Goal: Task Accomplishment & Management: Use online tool/utility

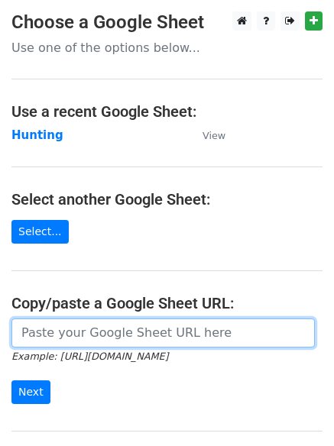
click at [109, 337] on input "url" at bounding box center [162, 332] width 303 height 29
type input "https://docs.google.com/spreadsheets/d/11-fnB0j2a1lx-uC9FP2o8Q1CGHnsO89tB2BU2wi…"
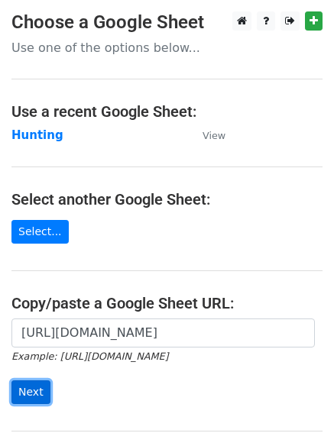
click at [31, 387] on input "Next" at bounding box center [30, 392] width 39 height 24
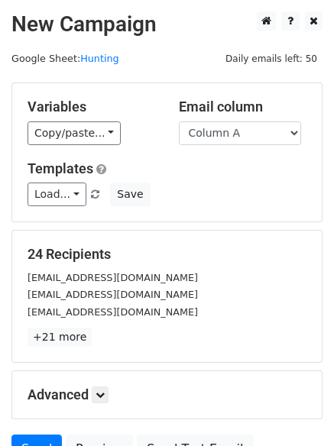
scroll to position [147, 0]
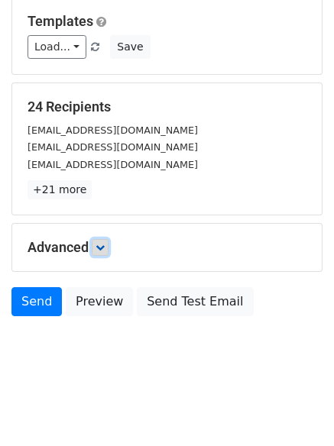
click at [99, 246] on icon at bounding box center [99, 247] width 9 height 9
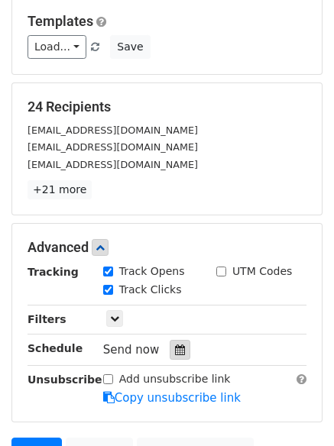
click at [175, 347] on icon at bounding box center [180, 349] width 10 height 11
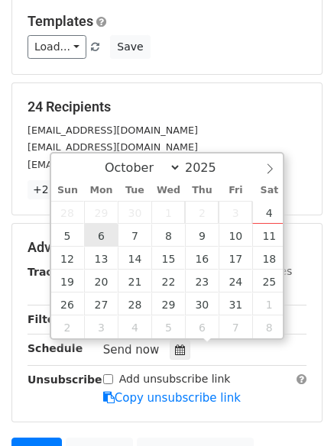
type input "2025-10-06 12:00"
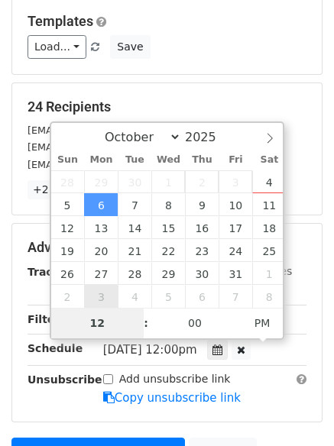
type input "4"
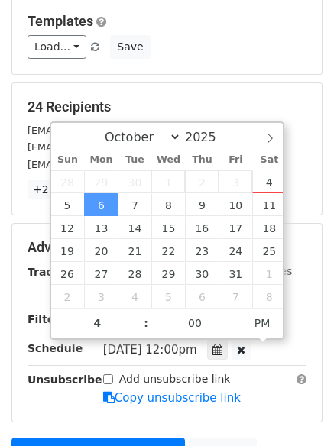
type input "2025-10-06 16:00"
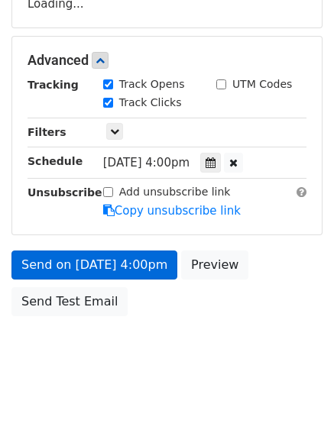
scroll to position [273, 0]
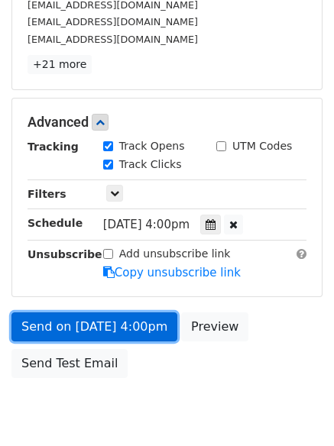
click at [89, 262] on form "Variables Copy/paste... {{Column A}} {{Column B}} {{Column C}} {{Column D}} Ema…" at bounding box center [166, 98] width 311 height 576
click at [89, 320] on link "Send on Oct 6 at 4:00pm" at bounding box center [94, 326] width 166 height 29
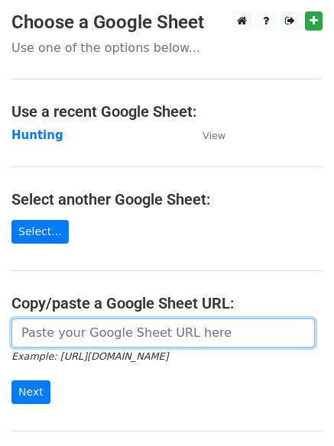
click at [111, 335] on input "url" at bounding box center [162, 332] width 303 height 29
type input "https://docs.google.com/spreadsheets/d/11-fnB0j2a1lx-uC9FP2o8Q1CGHnsO89tB2BU2wi…"
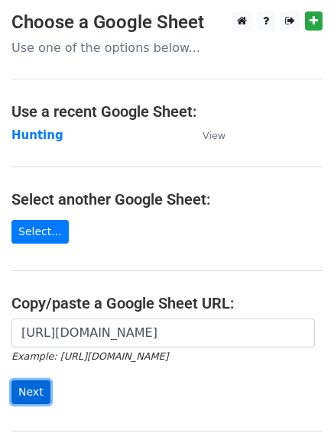
click at [27, 390] on input "Next" at bounding box center [30, 392] width 39 height 24
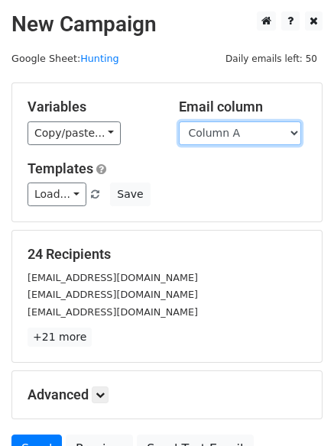
click at [290, 134] on select "Column A Column B Column C Column D" at bounding box center [240, 133] width 122 height 24
select select "Column B"
click at [179, 121] on select "Column A Column B Column C Column D" at bounding box center [240, 133] width 122 height 24
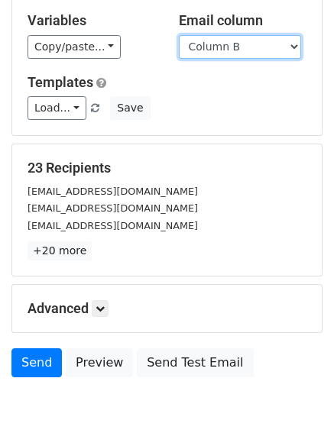
scroll to position [147, 0]
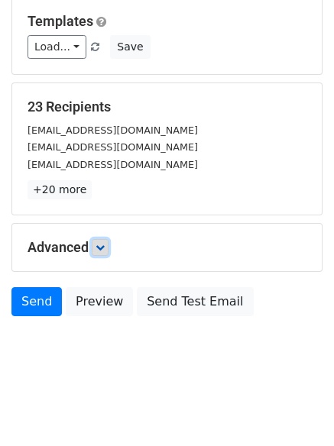
click at [104, 247] on icon at bounding box center [99, 247] width 9 height 9
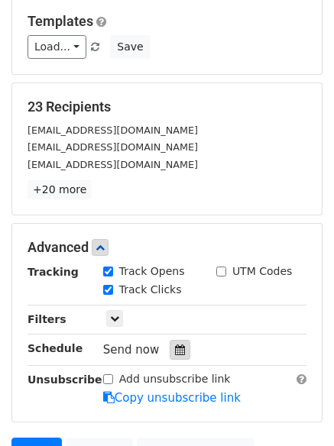
click at [175, 347] on icon at bounding box center [180, 349] width 10 height 11
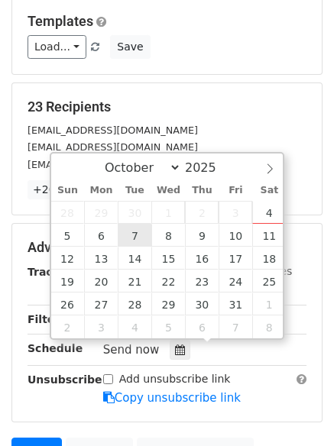
type input "2025-10-07 12:00"
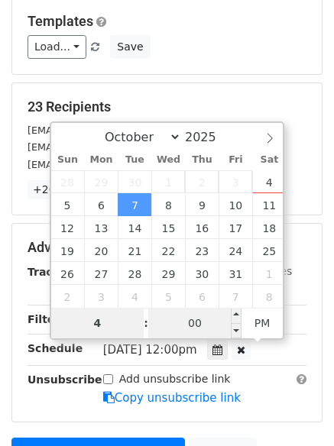
type input "4"
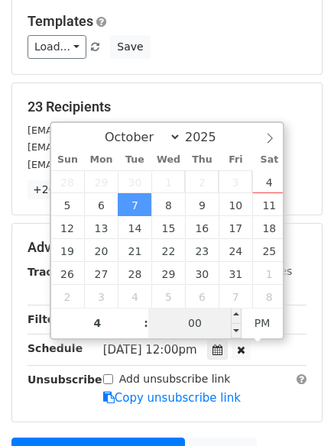
type input "2025-10-07 16:00"
type input "04"
click at [197, 318] on input "00" at bounding box center [194, 323] width 93 height 31
type input "5"
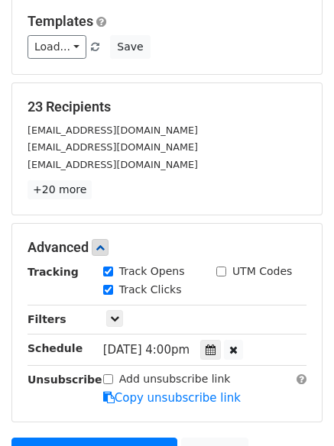
type input "2025-10-07 16:05"
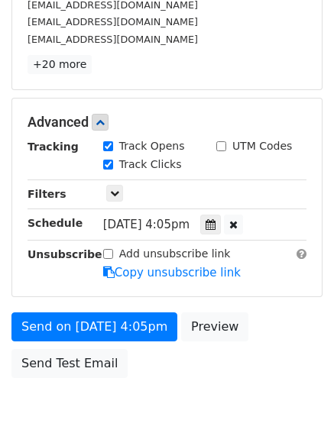
scroll to position [334, 0]
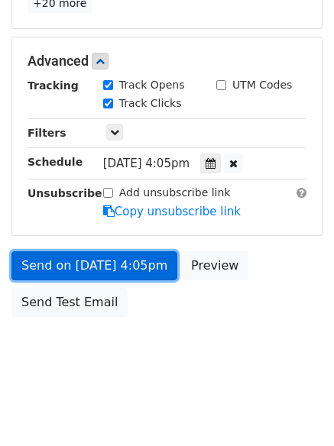
click at [69, 266] on link "Send on Oct 7 at 4:05pm" at bounding box center [94, 265] width 166 height 29
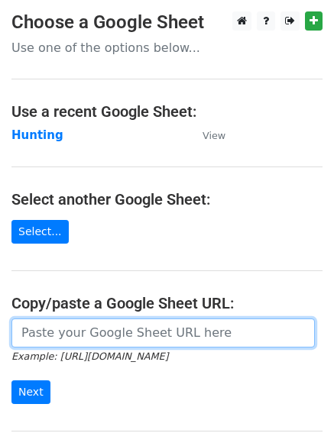
click at [104, 334] on input "url" at bounding box center [162, 332] width 303 height 29
type input "[URL][DOMAIN_NAME]"
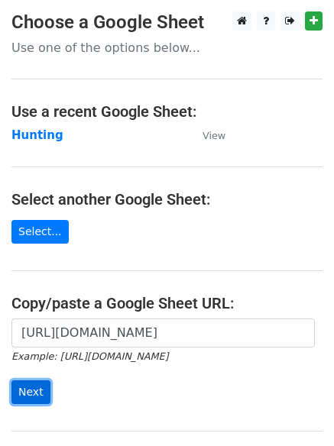
click at [27, 390] on input "Next" at bounding box center [30, 392] width 39 height 24
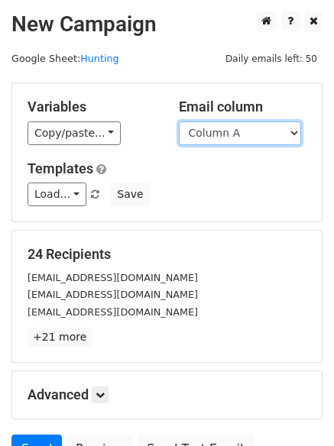
click at [297, 131] on select "Column A Column B Column C Column D" at bounding box center [240, 133] width 122 height 24
select select "Column C"
click at [179, 121] on select "Column A Column B Column C Column D" at bounding box center [240, 133] width 122 height 24
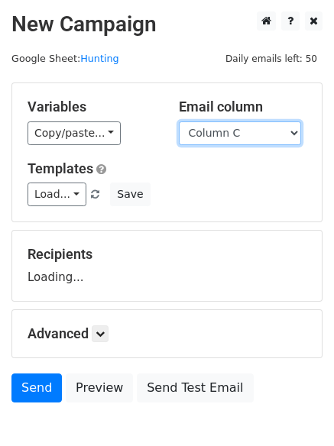
scroll to position [86, 0]
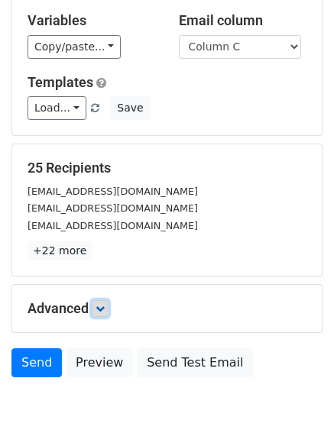
click at [100, 306] on icon at bounding box center [99, 308] width 9 height 9
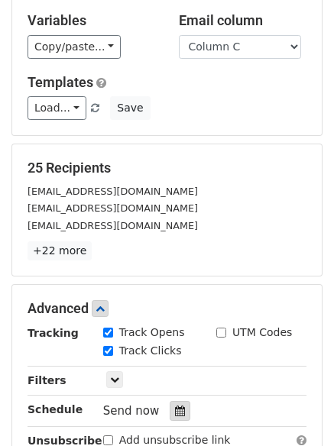
click at [175, 410] on icon at bounding box center [180, 410] width 10 height 11
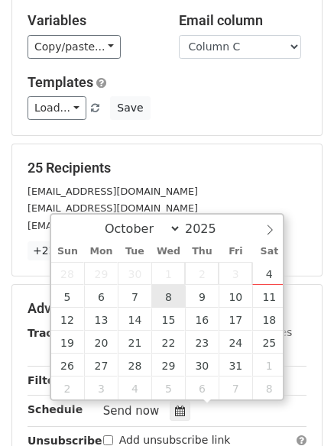
type input "2025-10-08 12:00"
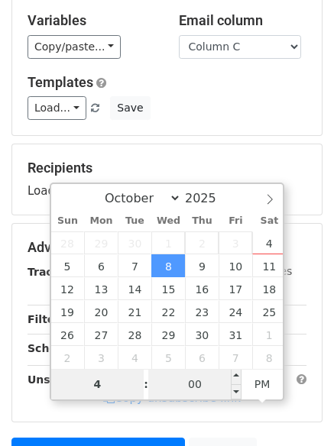
type input "4"
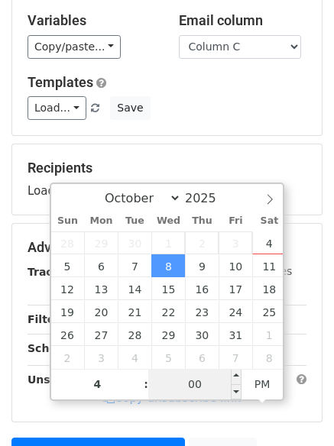
type input "2025-10-08 16:00"
type input "04"
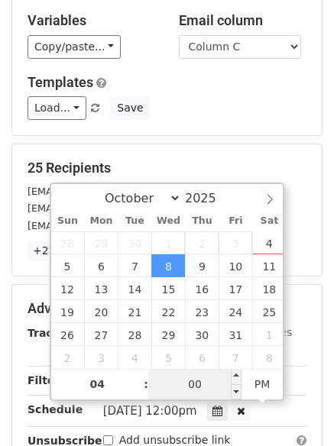
click at [195, 378] on input "00" at bounding box center [194, 384] width 93 height 31
type input "10"
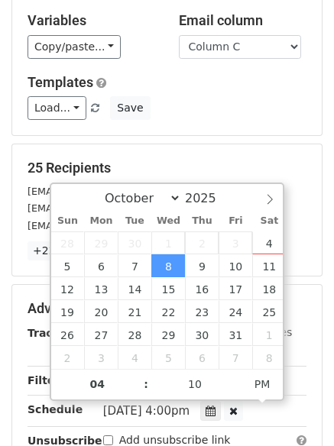
type input "2025-10-08 16:10"
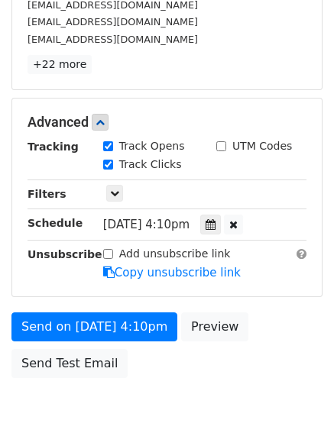
scroll to position [311, 0]
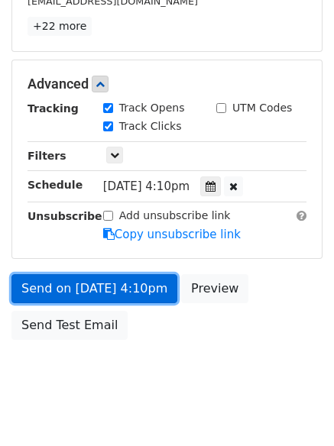
click at [112, 289] on link "Send on Oct 8 at 4:10pm" at bounding box center [94, 288] width 166 height 29
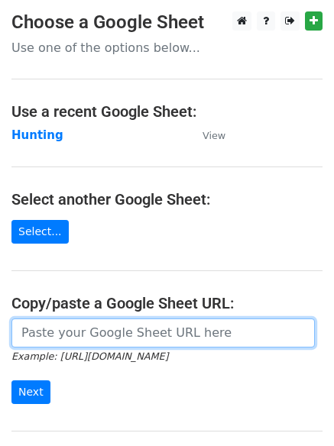
click at [105, 332] on input "url" at bounding box center [162, 332] width 303 height 29
type input "[URL][DOMAIN_NAME]"
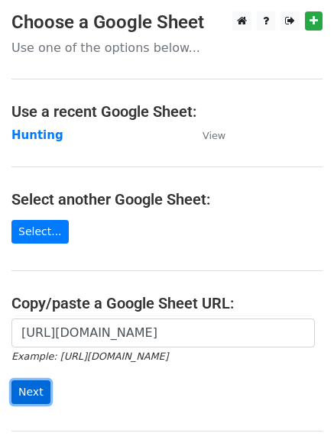
click at [30, 391] on input "Next" at bounding box center [30, 392] width 39 height 24
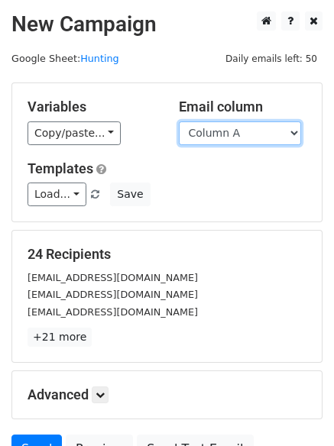
click at [297, 132] on select "Column A Column B Column C Column D" at bounding box center [240, 133] width 122 height 24
select select "Column D"
click at [179, 121] on select "Column A Column B Column C Column D" at bounding box center [240, 133] width 122 height 24
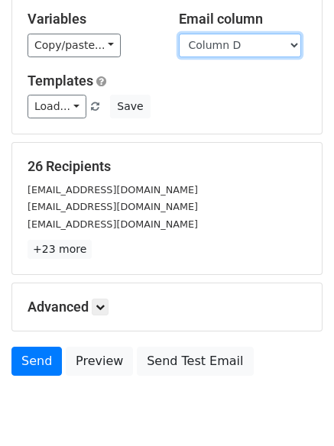
scroll to position [147, 0]
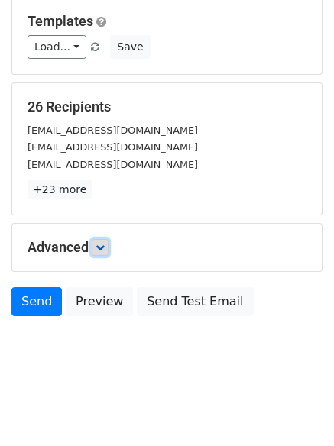
click at [102, 244] on icon at bounding box center [99, 247] width 9 height 9
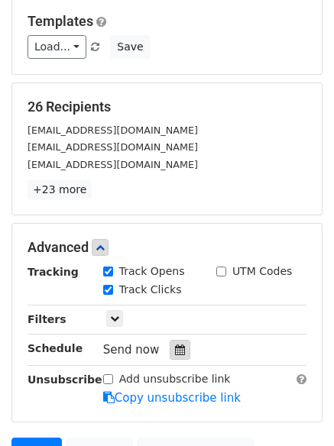
click at [175, 344] on icon at bounding box center [180, 349] width 10 height 11
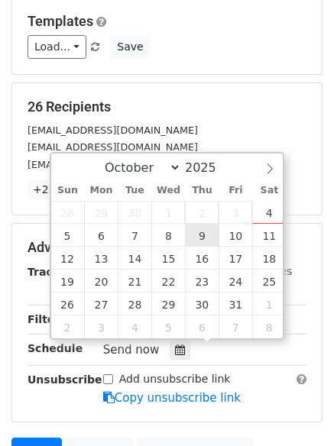
type input "[DATE] 12:00"
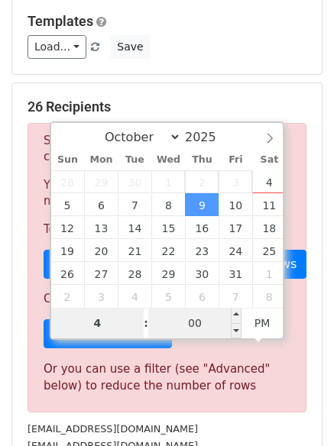
type input "4"
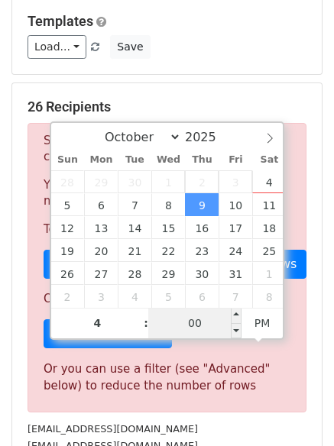
type input "[DATE] 16:00"
type input "04"
click at [204, 322] on input "00" at bounding box center [194, 323] width 93 height 31
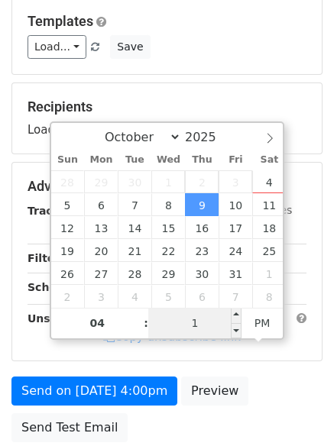
type input "15"
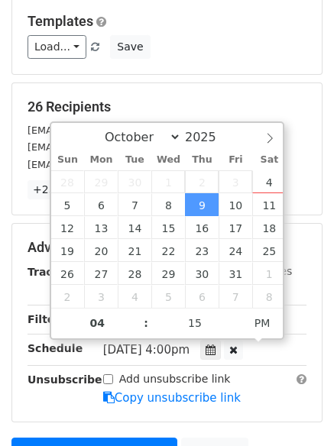
type input "[DATE] 16:15"
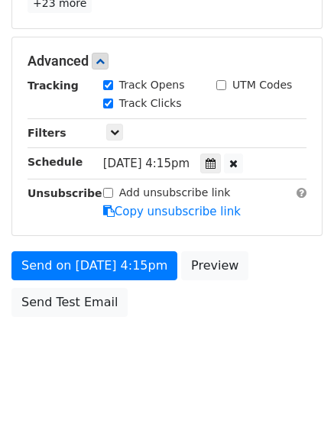
scroll to position [273, 0]
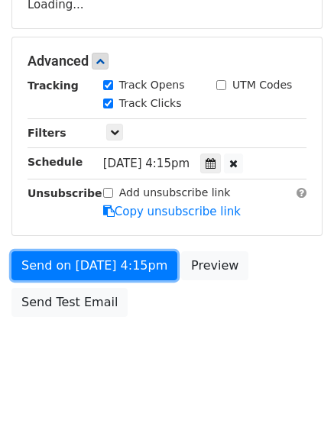
click at [68, 260] on form "Variables Copy/paste... {{Column A}} {{Column B}} {{Column C}} {{Column D}} Ema…" at bounding box center [166, 67] width 311 height 515
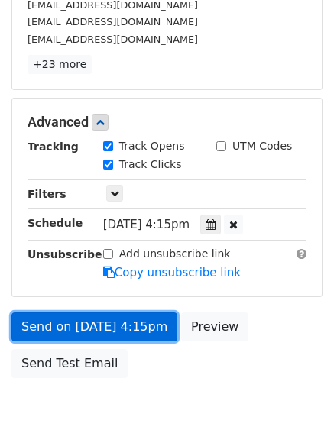
click at [77, 322] on link "Send on [DATE] 4:15pm" at bounding box center [94, 326] width 166 height 29
